Goal: Task Accomplishment & Management: Manage account settings

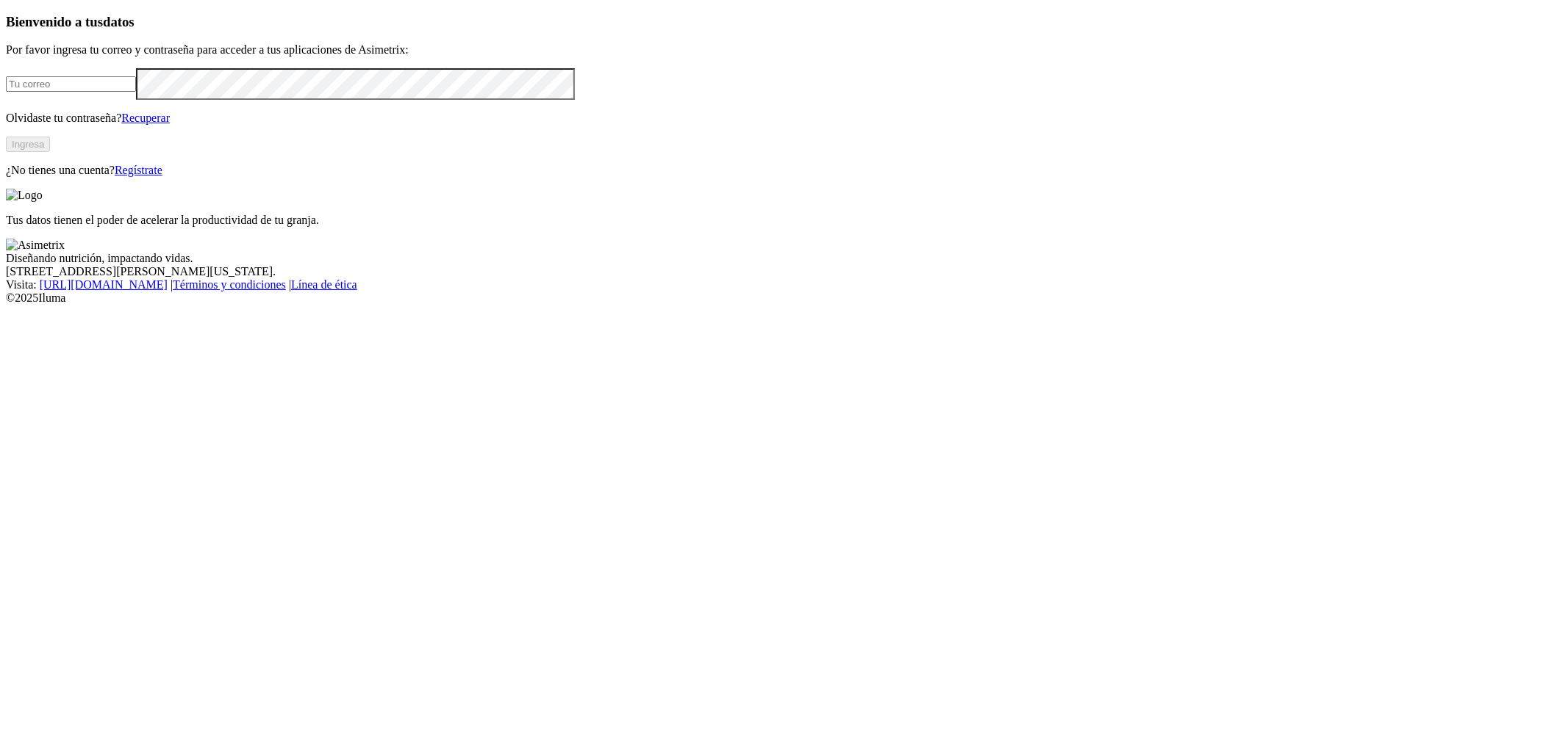
click at [136, 91] on input "email" at bounding box center [71, 84] width 130 height 16
paste input "[EMAIL_ADDRESS][DOMAIN_NAME]"
type input "[EMAIL_ADDRESS][DOMAIN_NAME]"
drag, startPoint x: 568, startPoint y: 355, endPoint x: 458, endPoint y: 379, distance: 112.6
click at [568, 177] on div "Bienvenido a tus datos Por favor ingresa tu correo y contraseña para acceder a …" at bounding box center [784, 95] width 1556 height 163
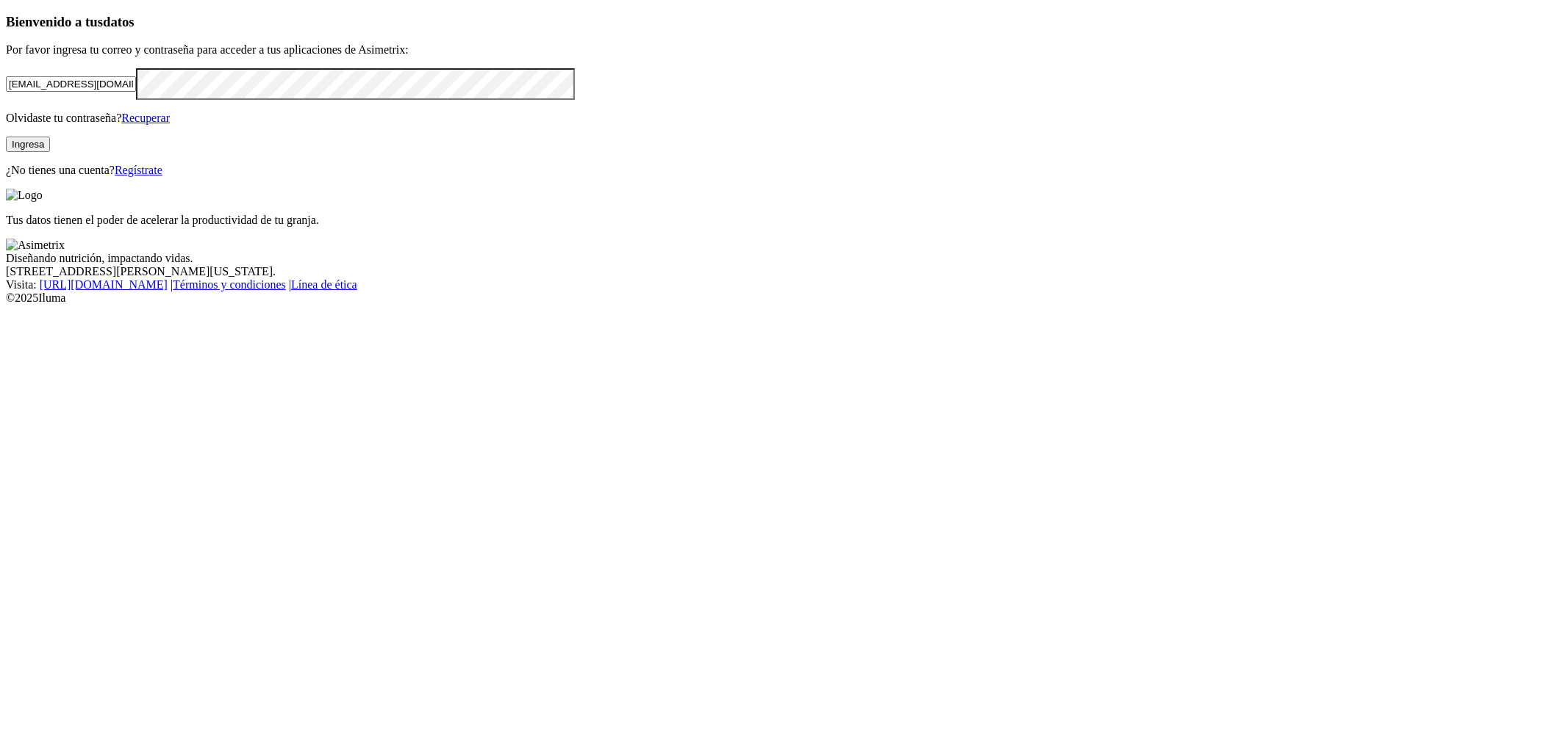
click at [50, 152] on button "Ingresa" at bounding box center [28, 145] width 44 height 16
